Goal: Task Accomplishment & Management: Manage account settings

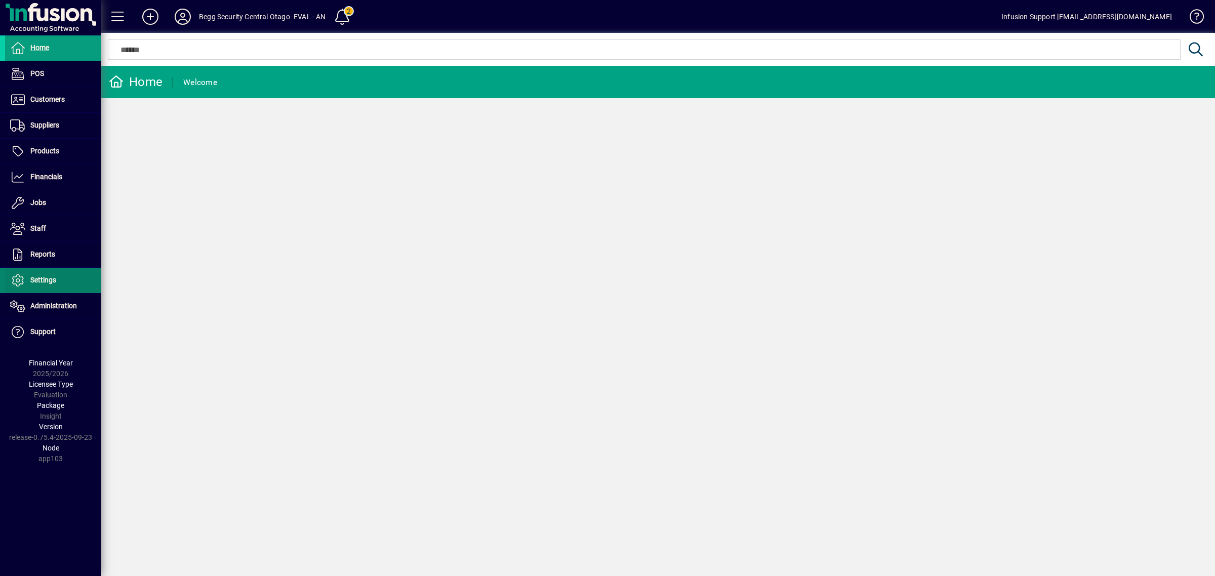
click at [48, 280] on span "Settings" at bounding box center [43, 280] width 26 height 8
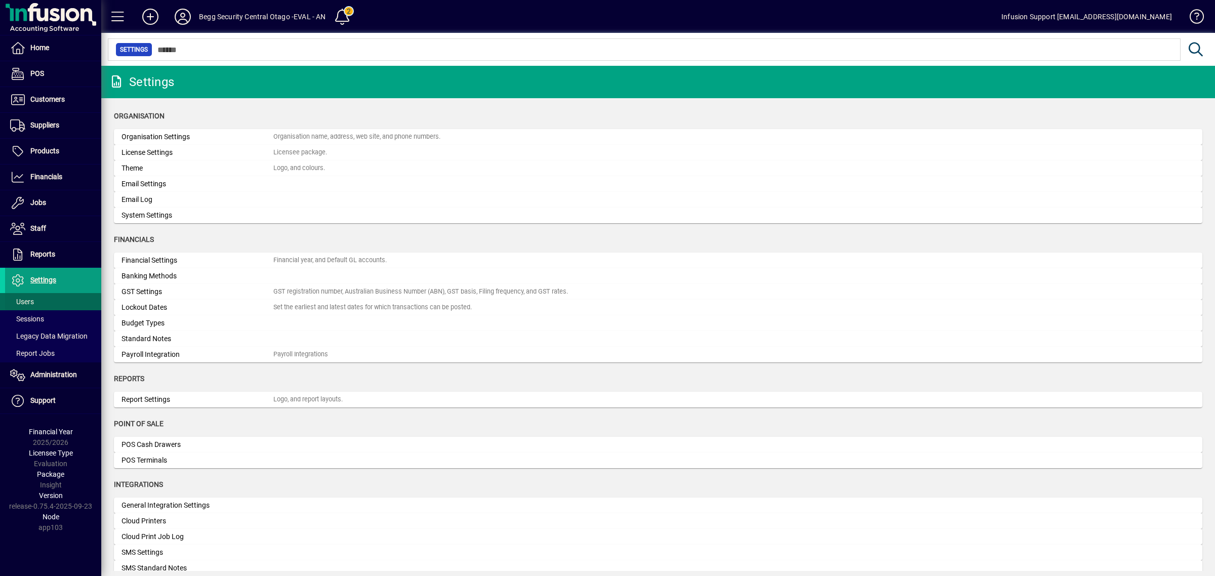
click at [38, 297] on span at bounding box center [53, 302] width 96 height 24
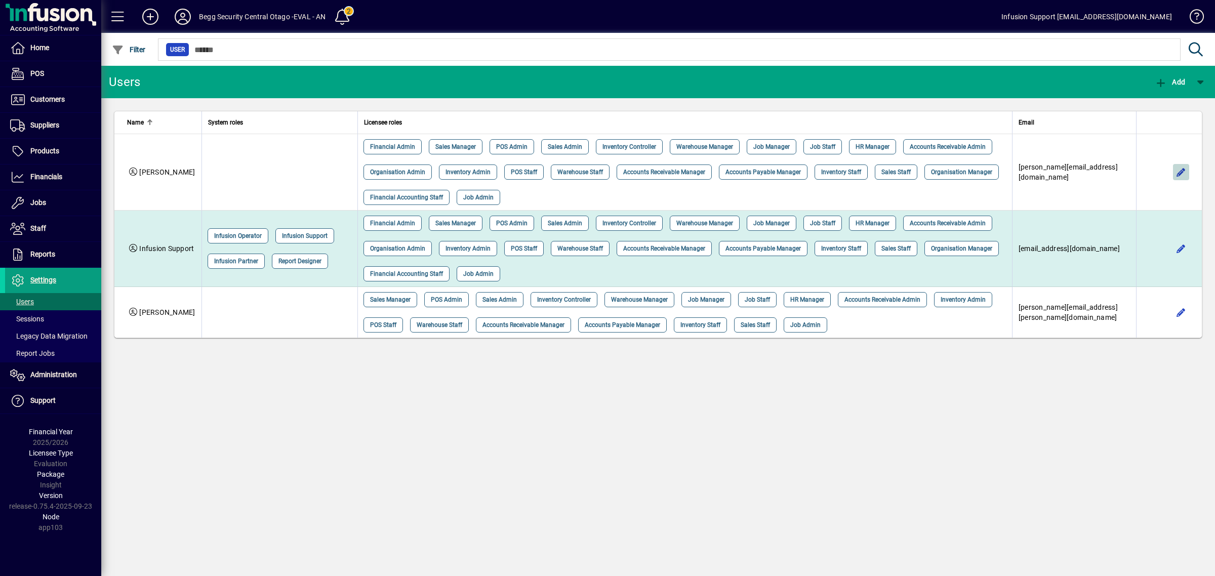
drag, startPoint x: 1175, startPoint y: 172, endPoint x: 1148, endPoint y: 224, distance: 58.2
click at [1148, 224] on tbody "[PERSON_NAME] Financial Admin Sales Manager POS Admin Sales Admin Inventory Con…" at bounding box center [658, 236] width 1088 height 204
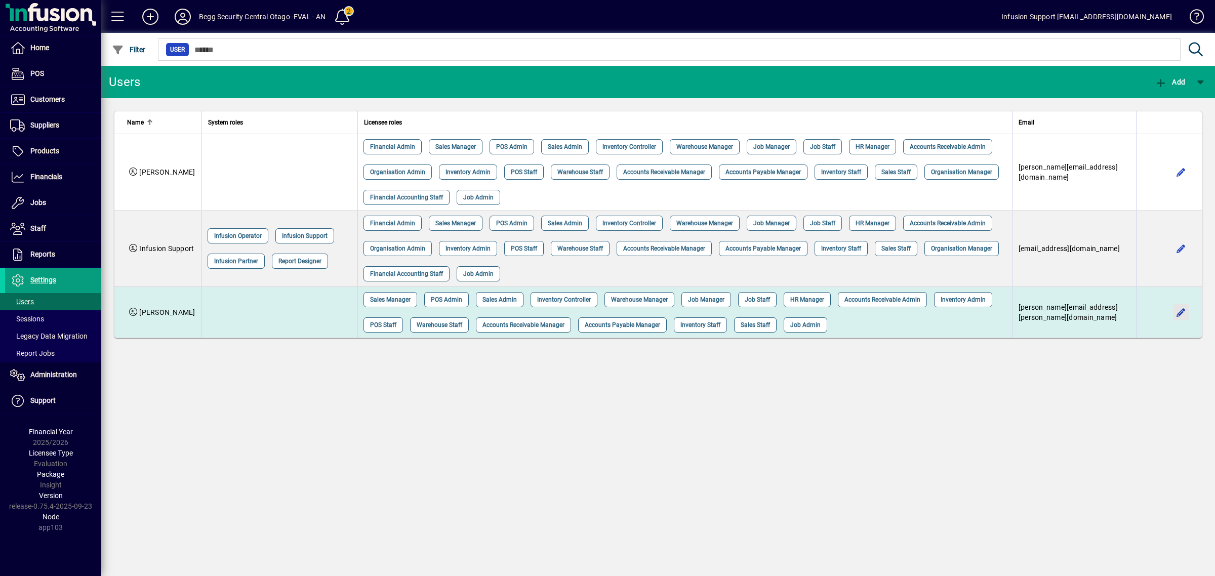
click at [1179, 316] on span "button" at bounding box center [1181, 312] width 24 height 24
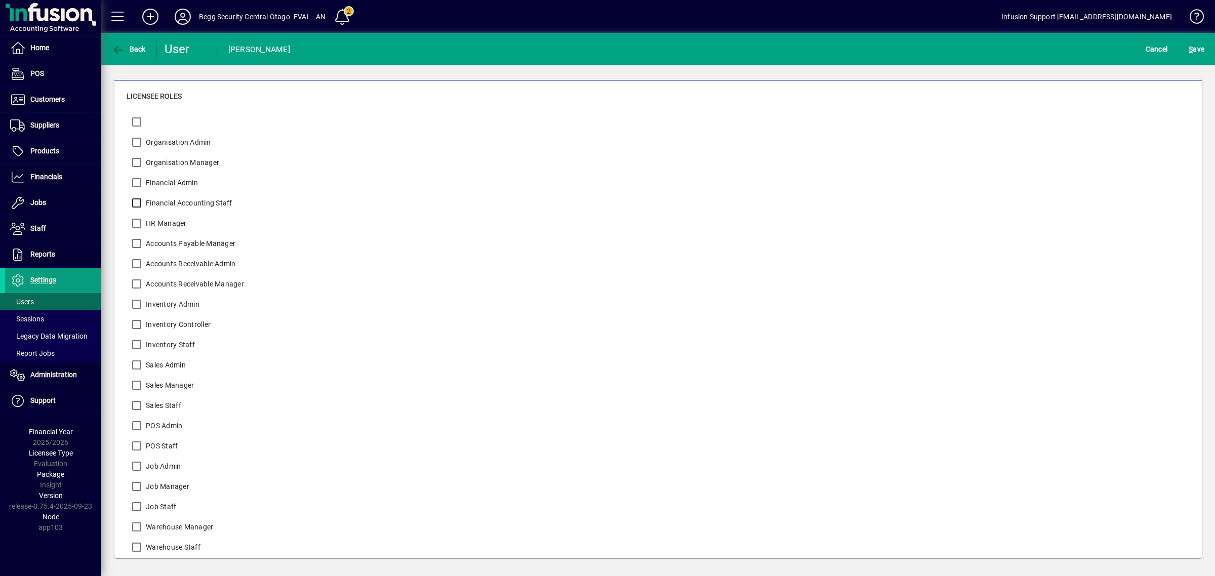
scroll to position [267, 0]
drag, startPoint x: 1192, startPoint y: 52, endPoint x: 1154, endPoint y: 92, distance: 54.8
click at [1191, 53] on span "S ave" at bounding box center [1197, 49] width 16 height 16
